Goal: Transaction & Acquisition: Obtain resource

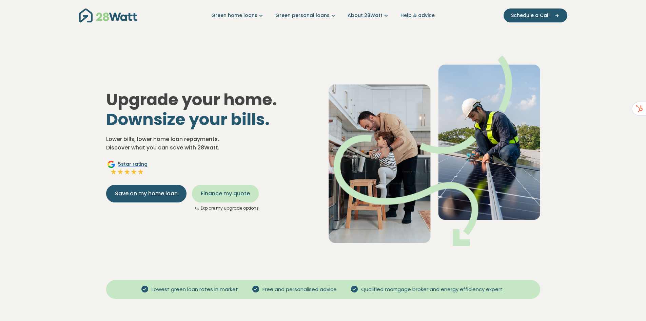
drag, startPoint x: 0, startPoint y: 0, endPoint x: 228, endPoint y: 194, distance: 299.7
click at [228, 194] on span "Finance my quote" at bounding box center [225, 193] width 49 height 8
